Goal: Navigation & Orientation: Understand site structure

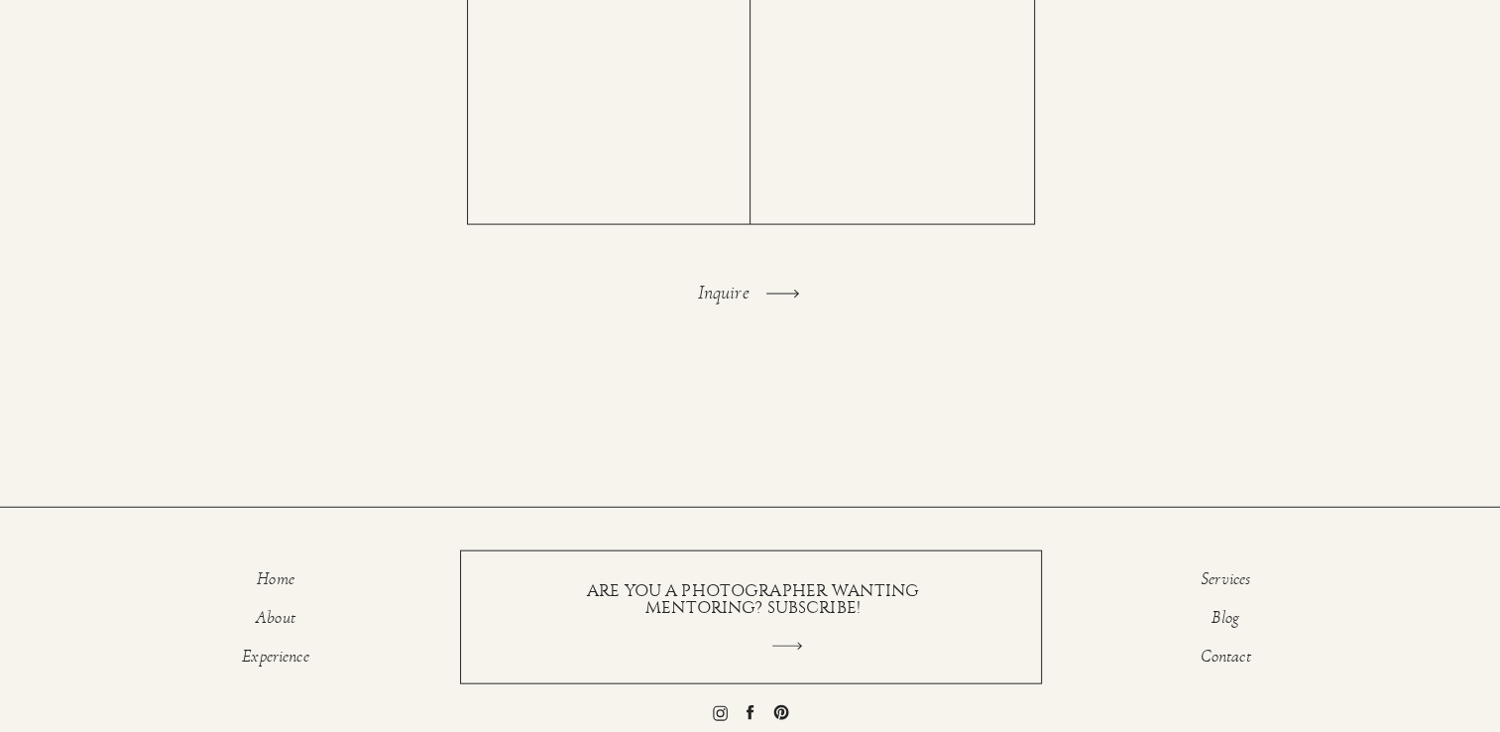
scroll to position [4232, 0]
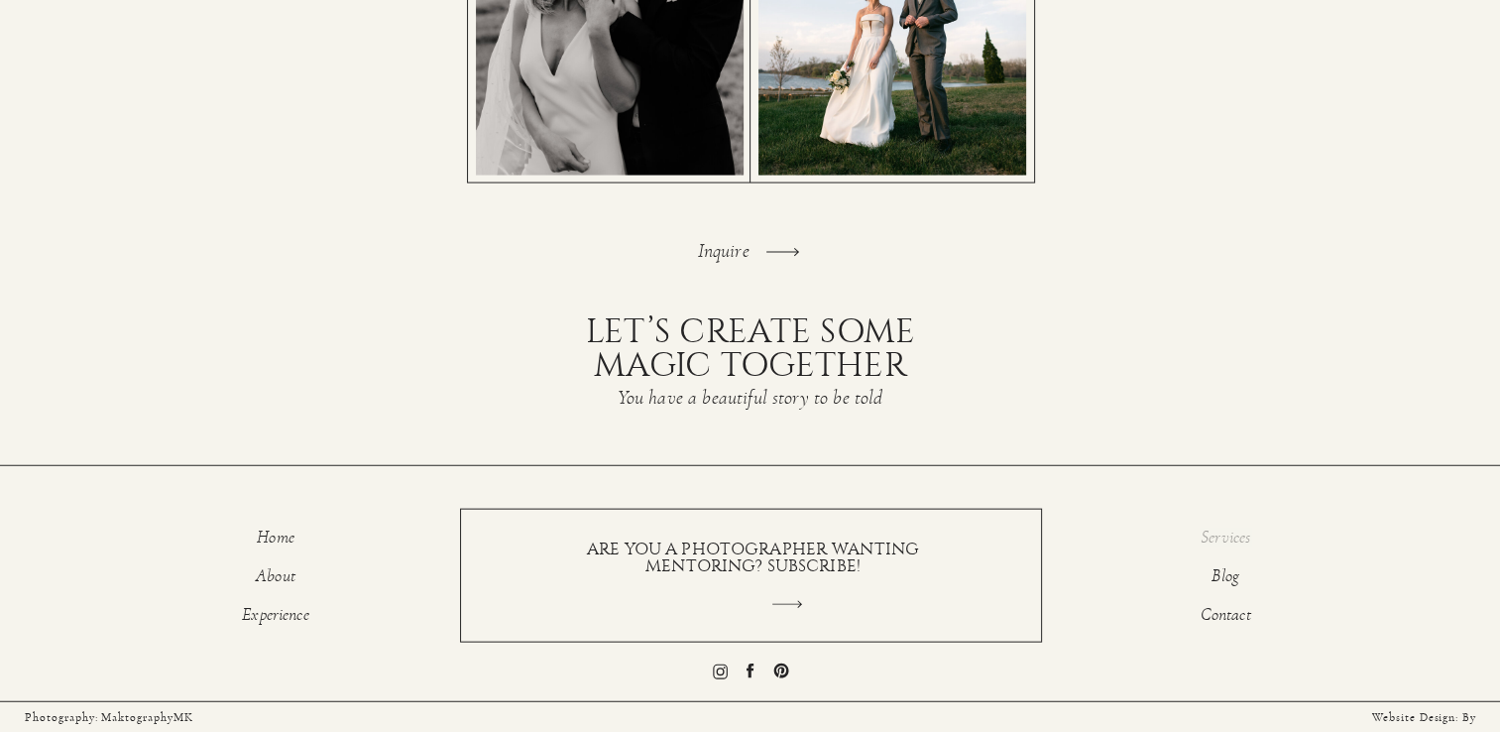
click at [1235, 539] on p "Services" at bounding box center [1226, 540] width 124 height 24
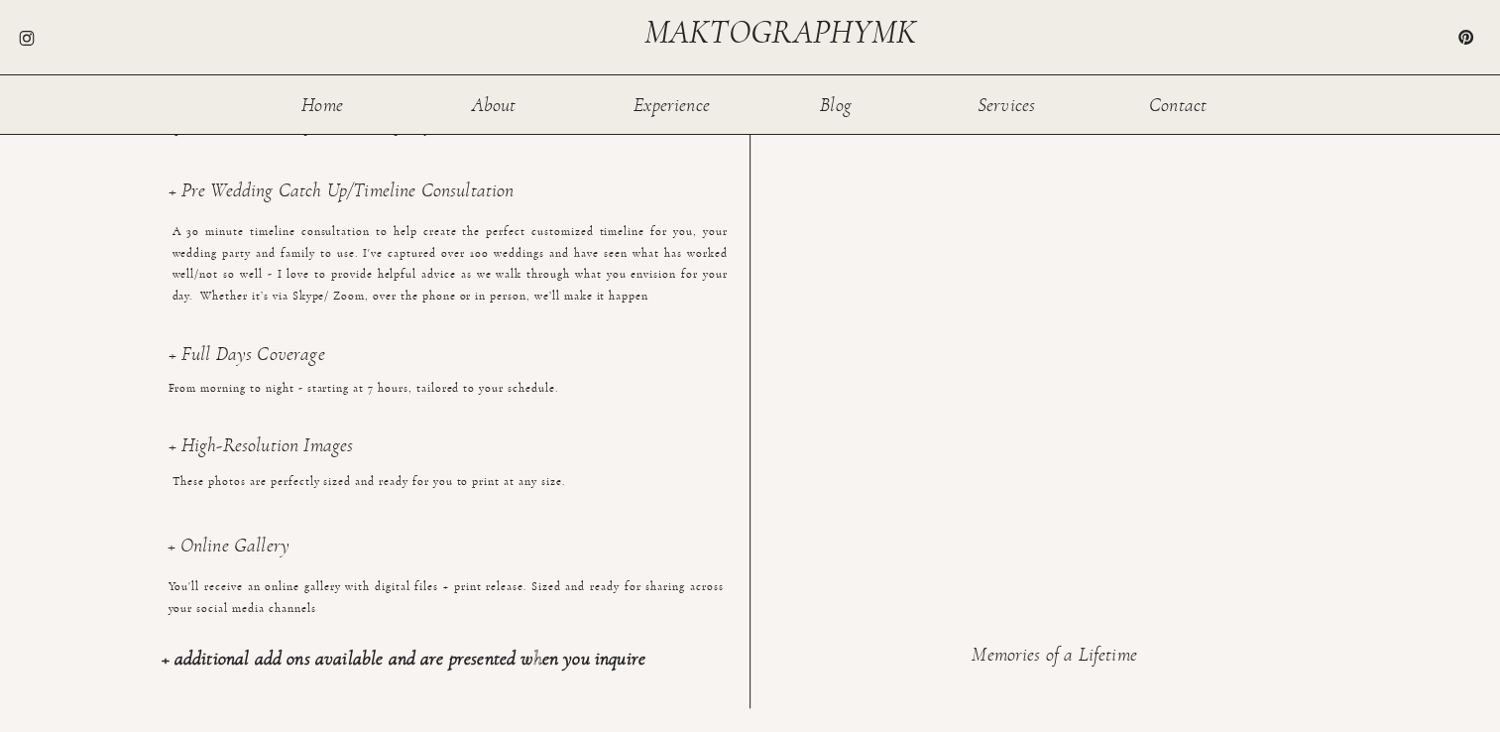
scroll to position [1176, 0]
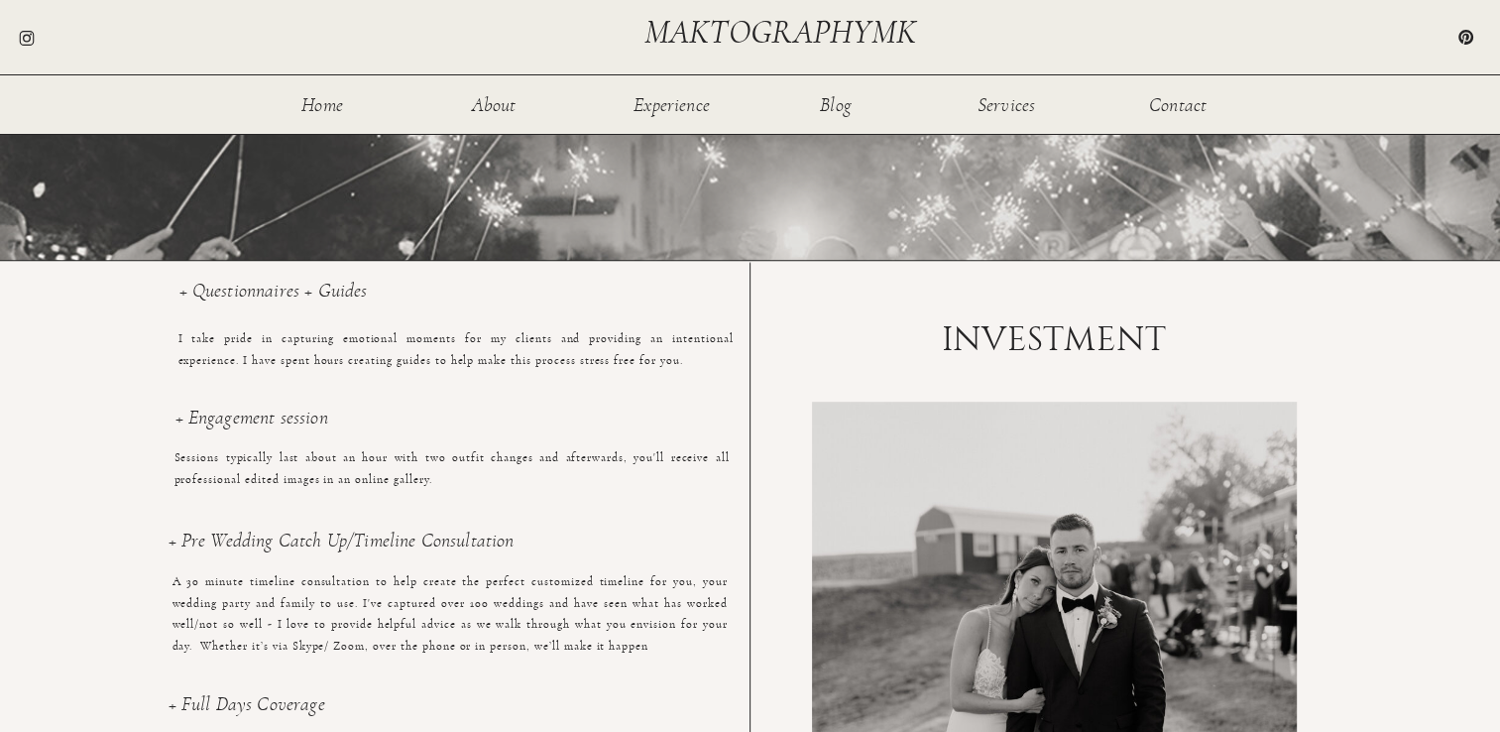
click at [1087, 343] on h1 "INVESTMENT" at bounding box center [1054, 340] width 275 height 36
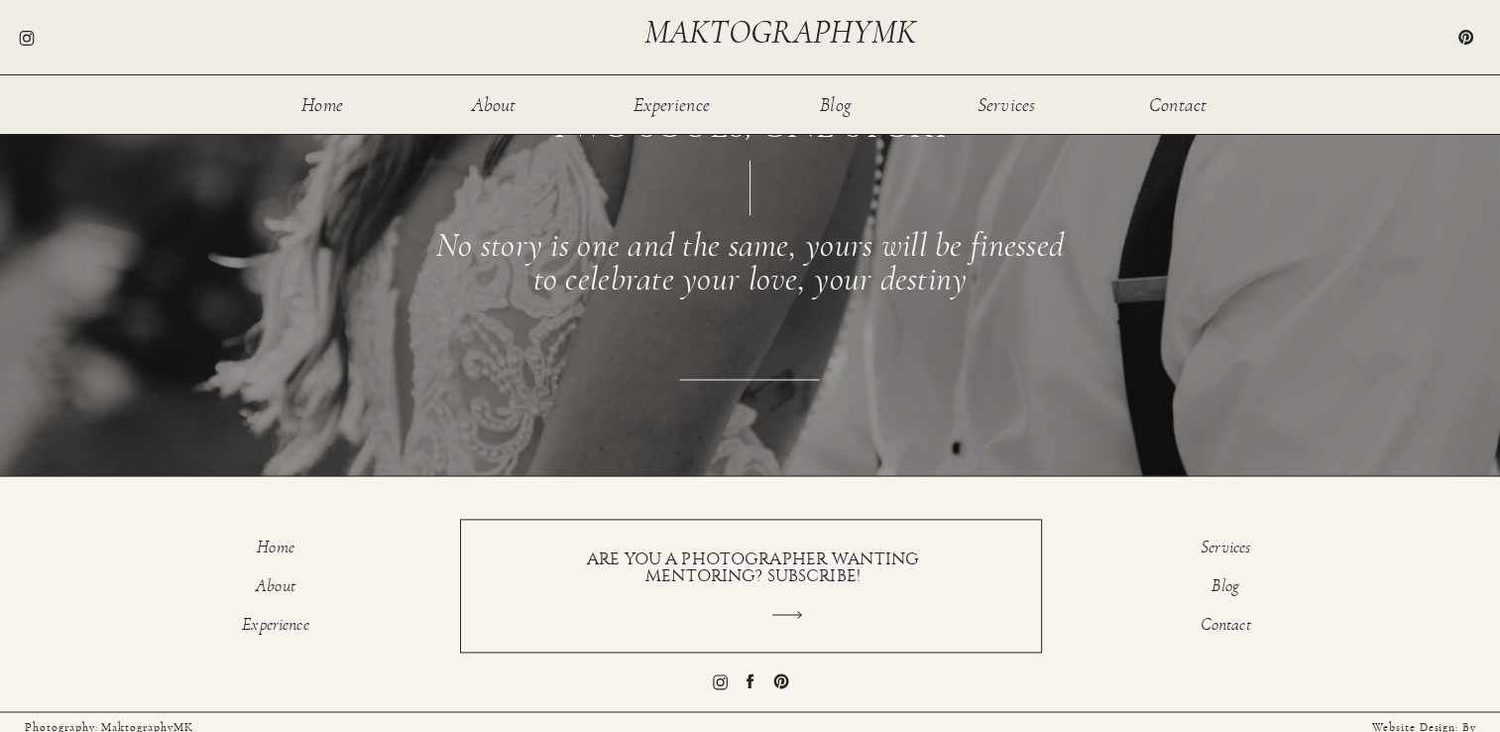
scroll to position [2664, 0]
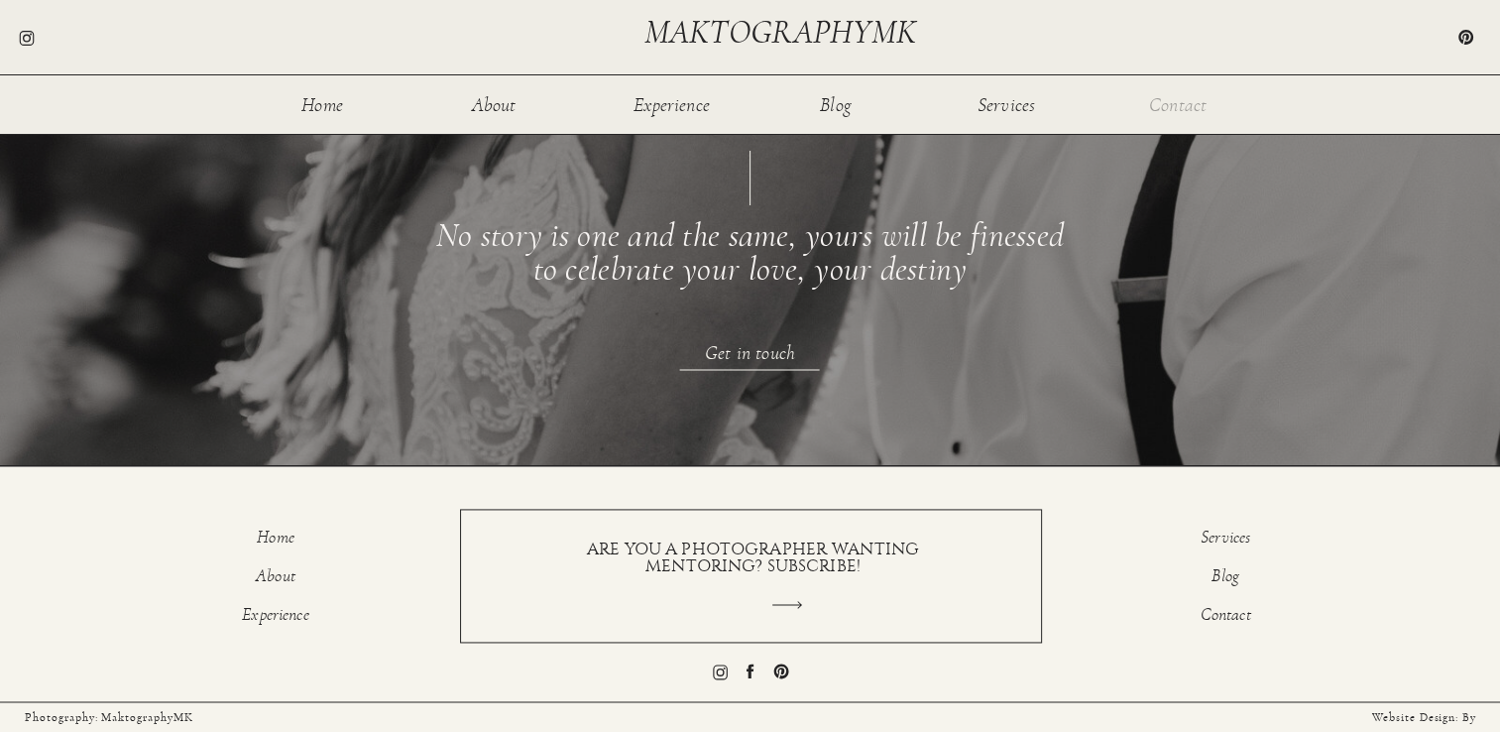
click at [1171, 104] on nav "Contact" at bounding box center [1178, 103] width 64 height 17
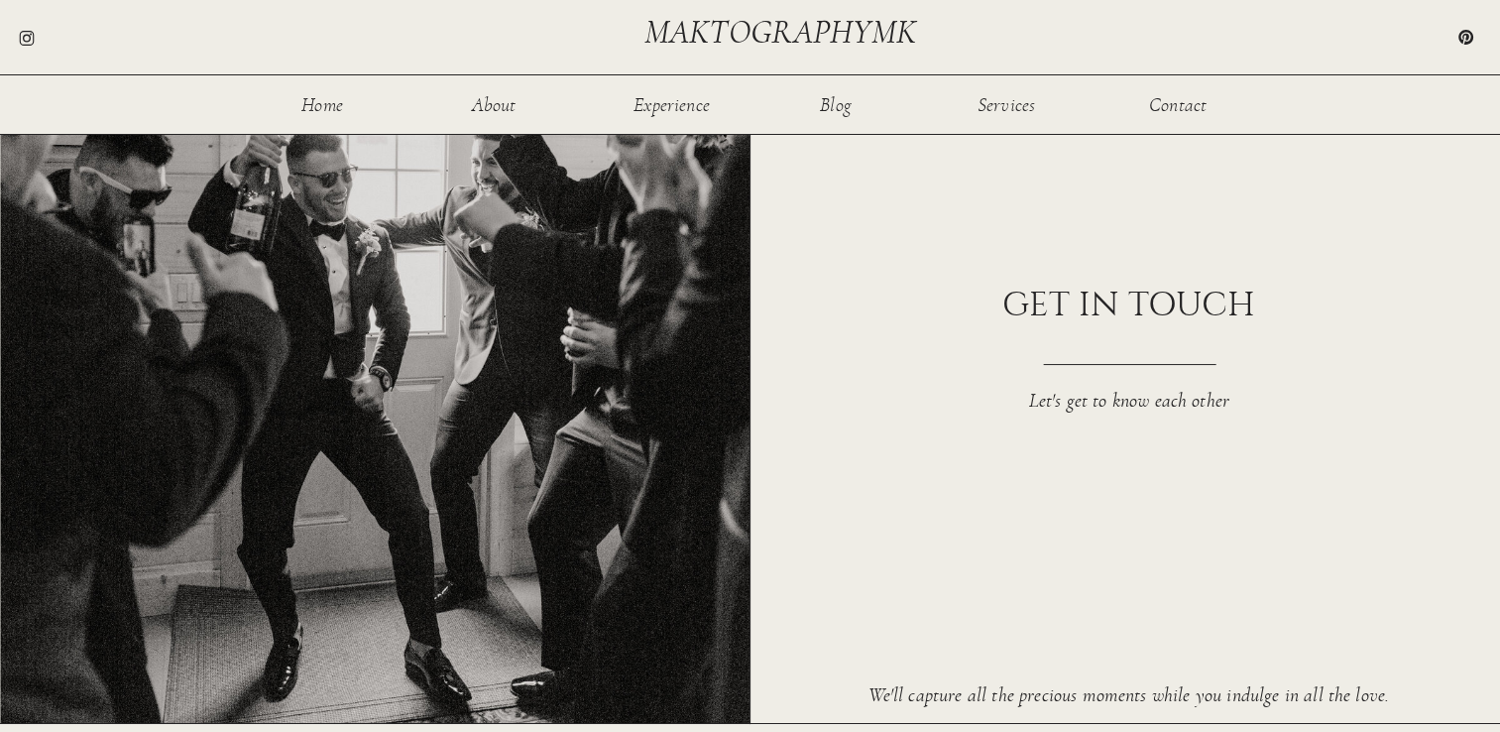
scroll to position [90, 0]
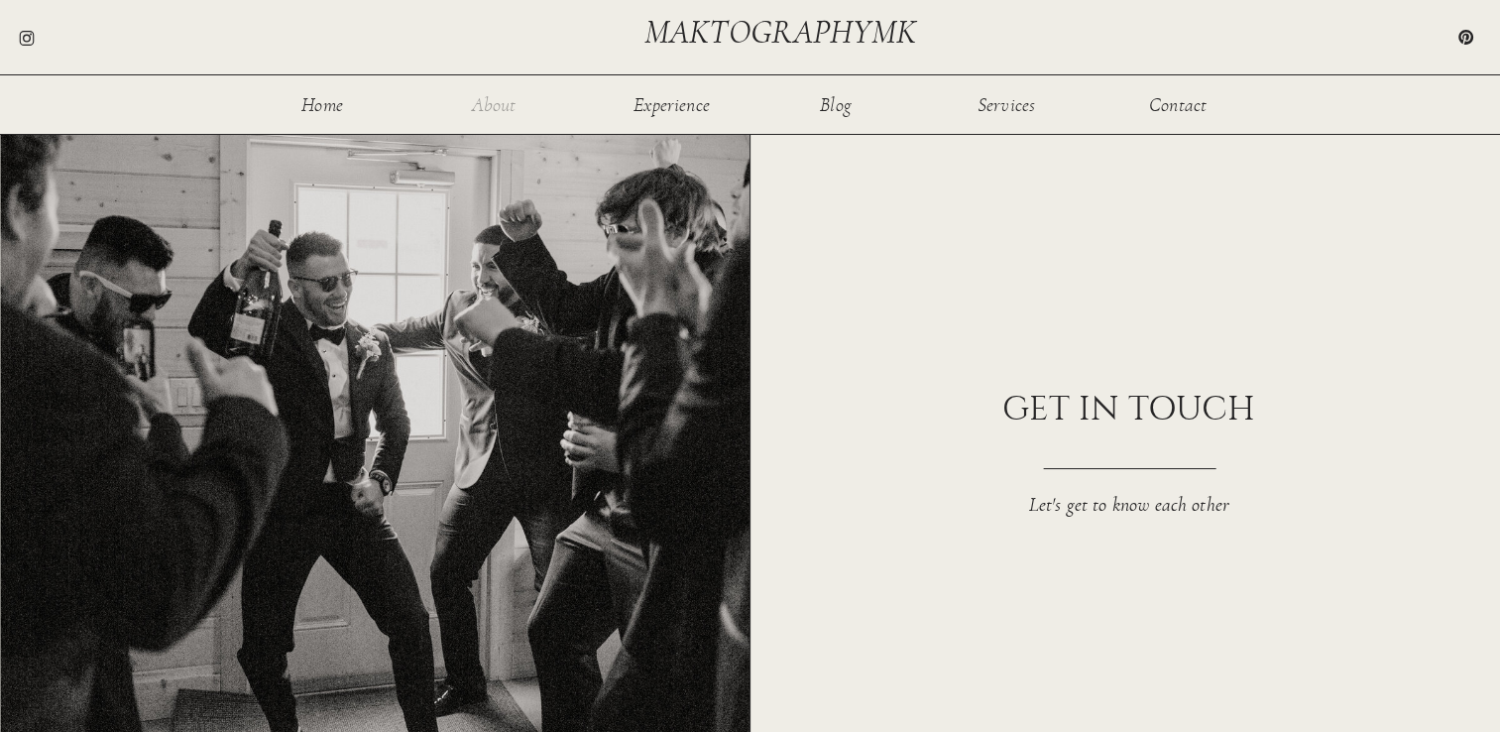
click at [498, 101] on nav "About" at bounding box center [494, 103] width 64 height 17
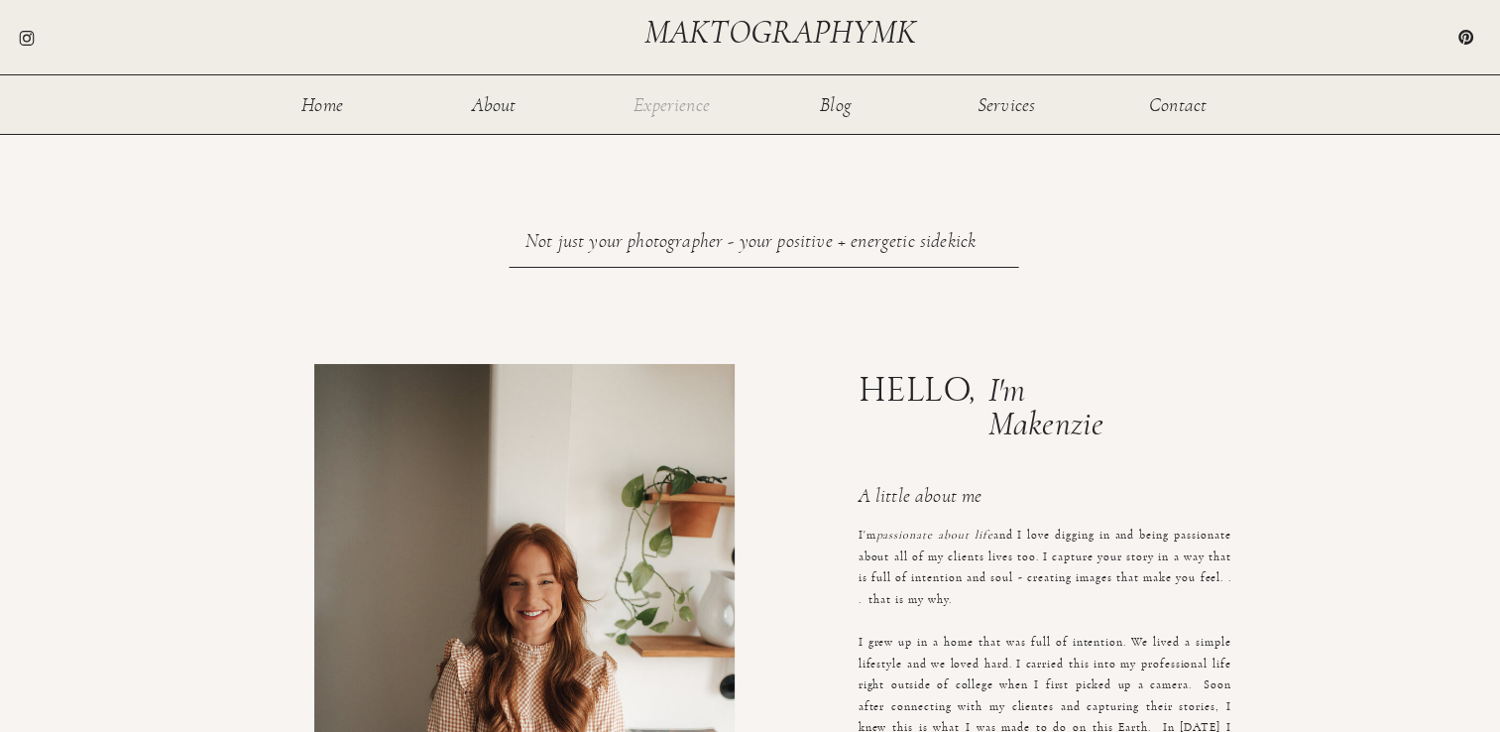
click at [658, 95] on nav "Experience" at bounding box center [671, 103] width 79 height 17
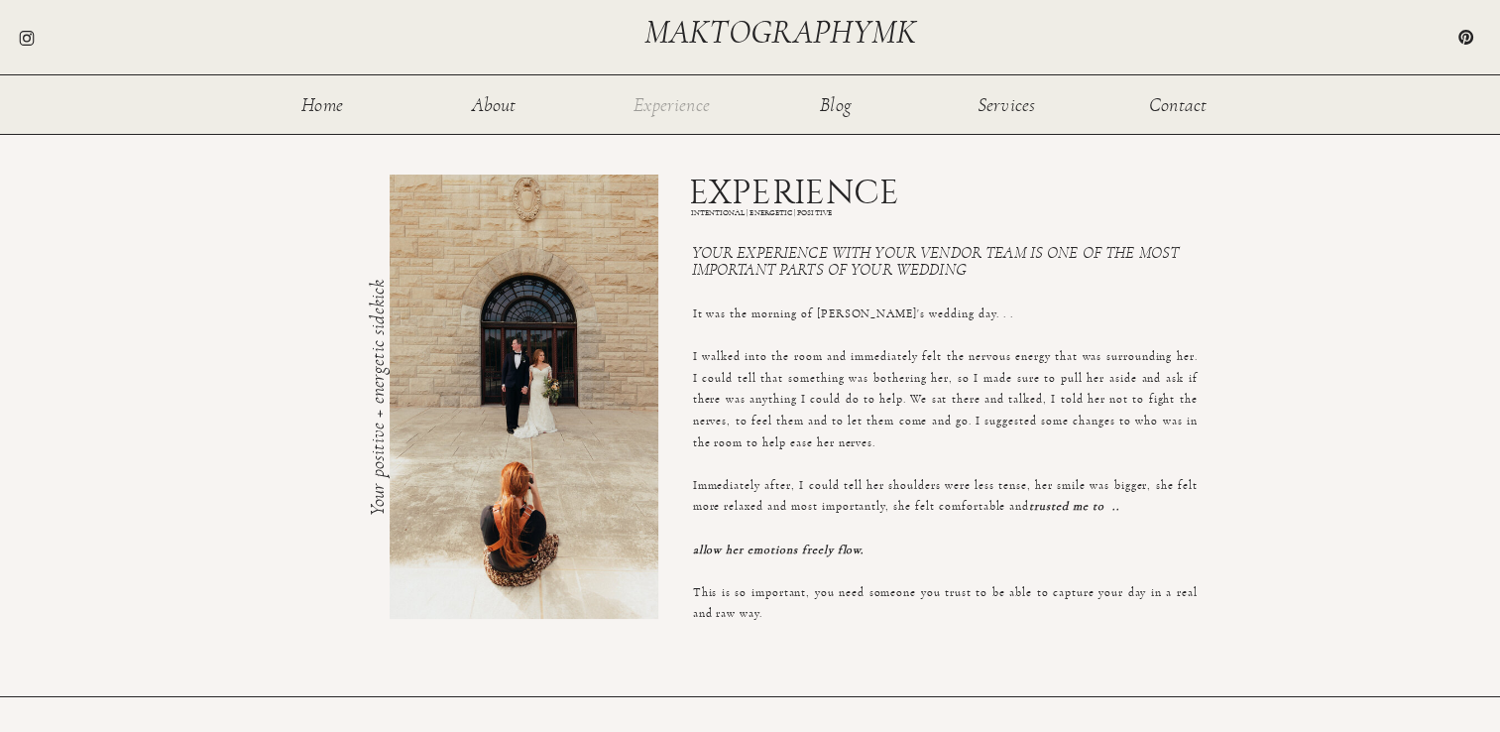
click at [688, 97] on nav "Experience" at bounding box center [671, 103] width 79 height 17
click at [842, 100] on nav "Blog" at bounding box center [836, 103] width 64 height 17
